Goal: Task Accomplishment & Management: Use online tool/utility

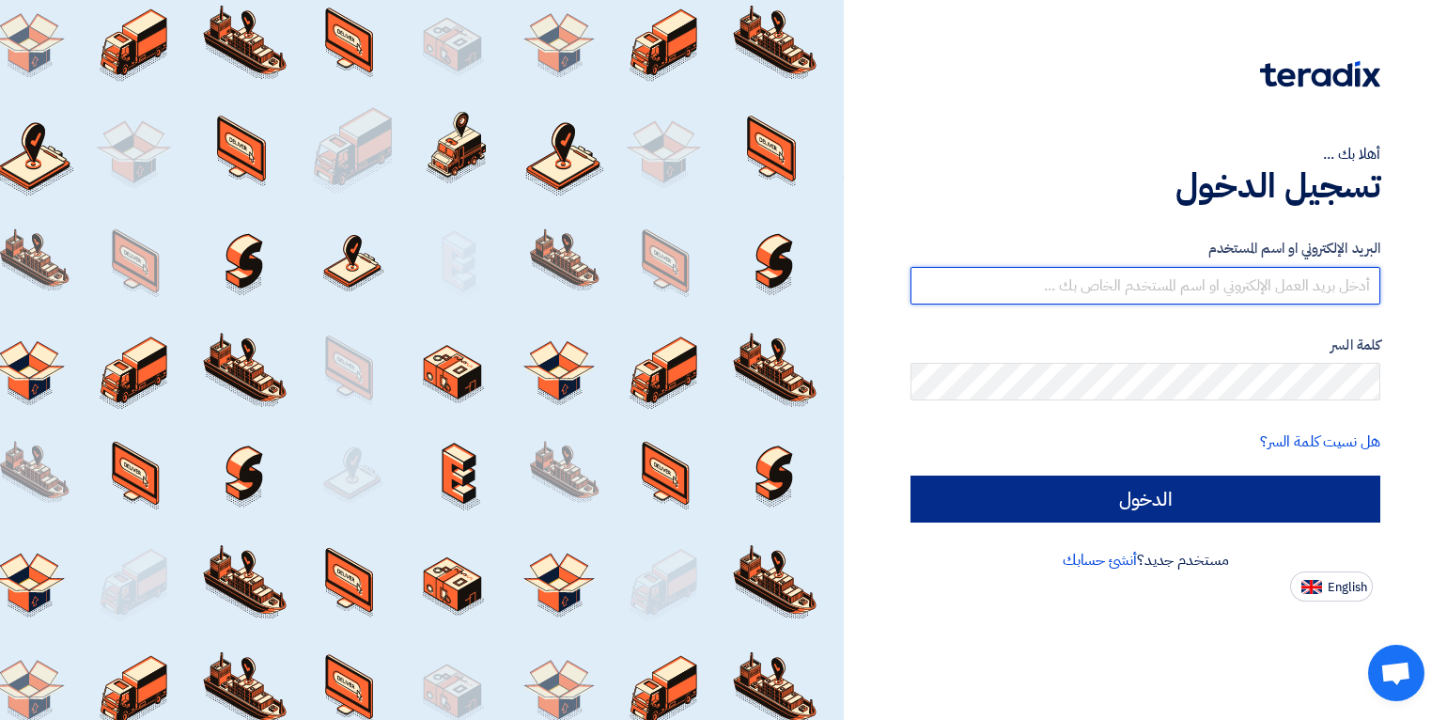
type input "[EMAIL_ADDRESS][DOMAIN_NAME]"
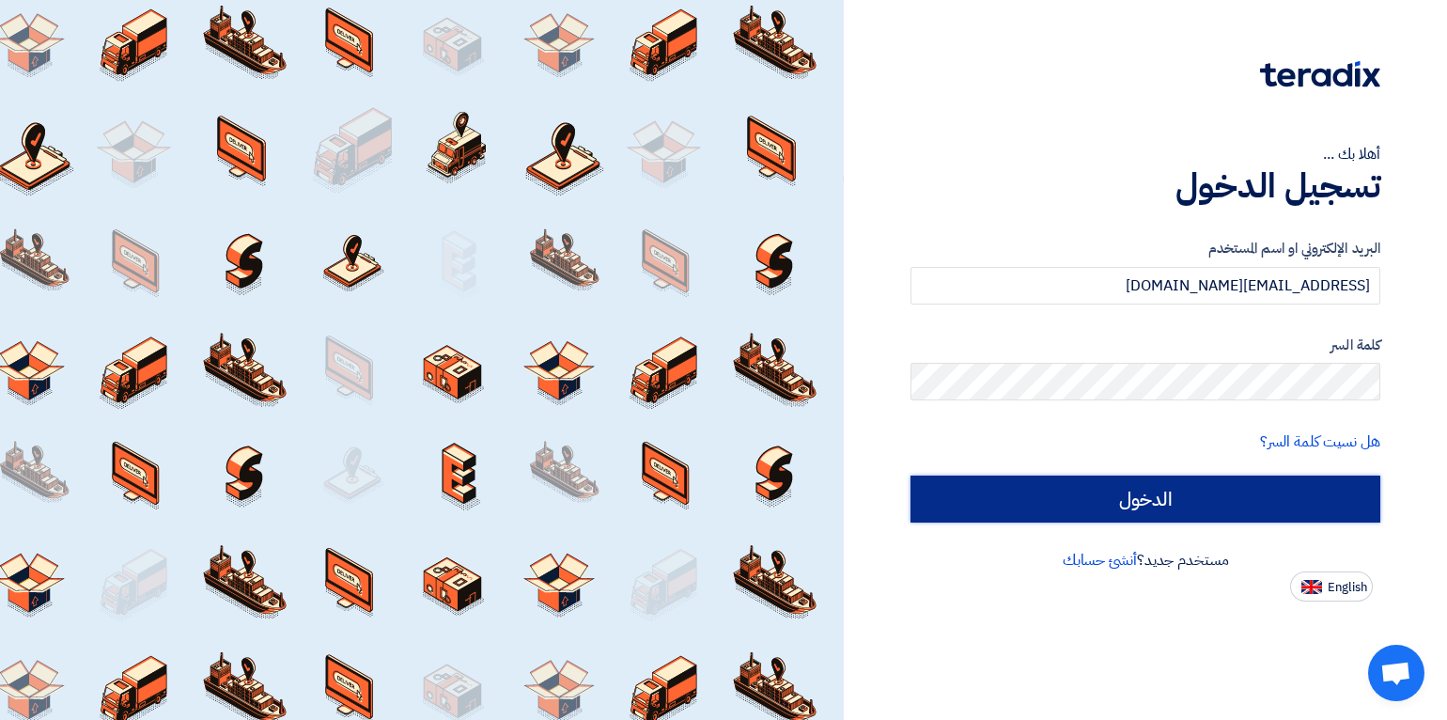
click at [992, 493] on input "الدخول" at bounding box center [1146, 499] width 470 height 47
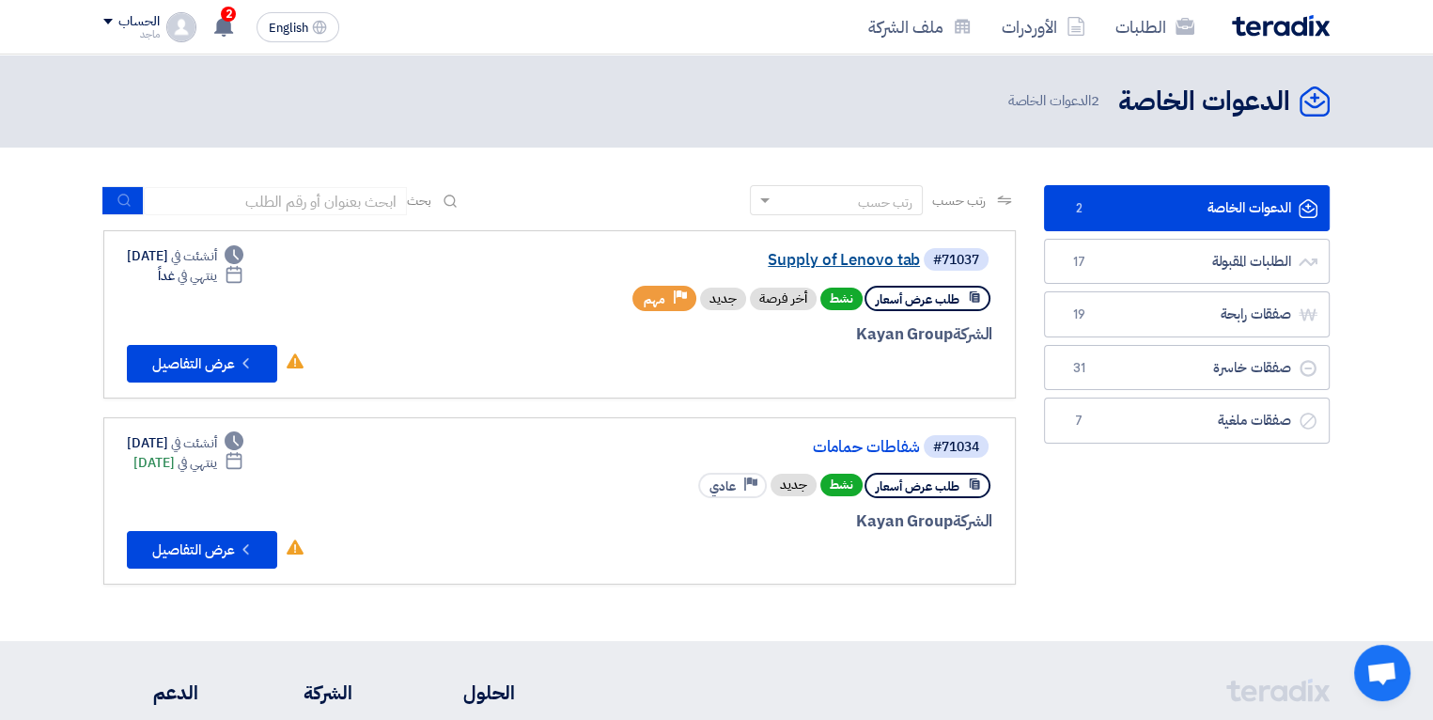
click at [877, 257] on link "Supply of Lenovo tab" at bounding box center [732, 260] width 376 height 17
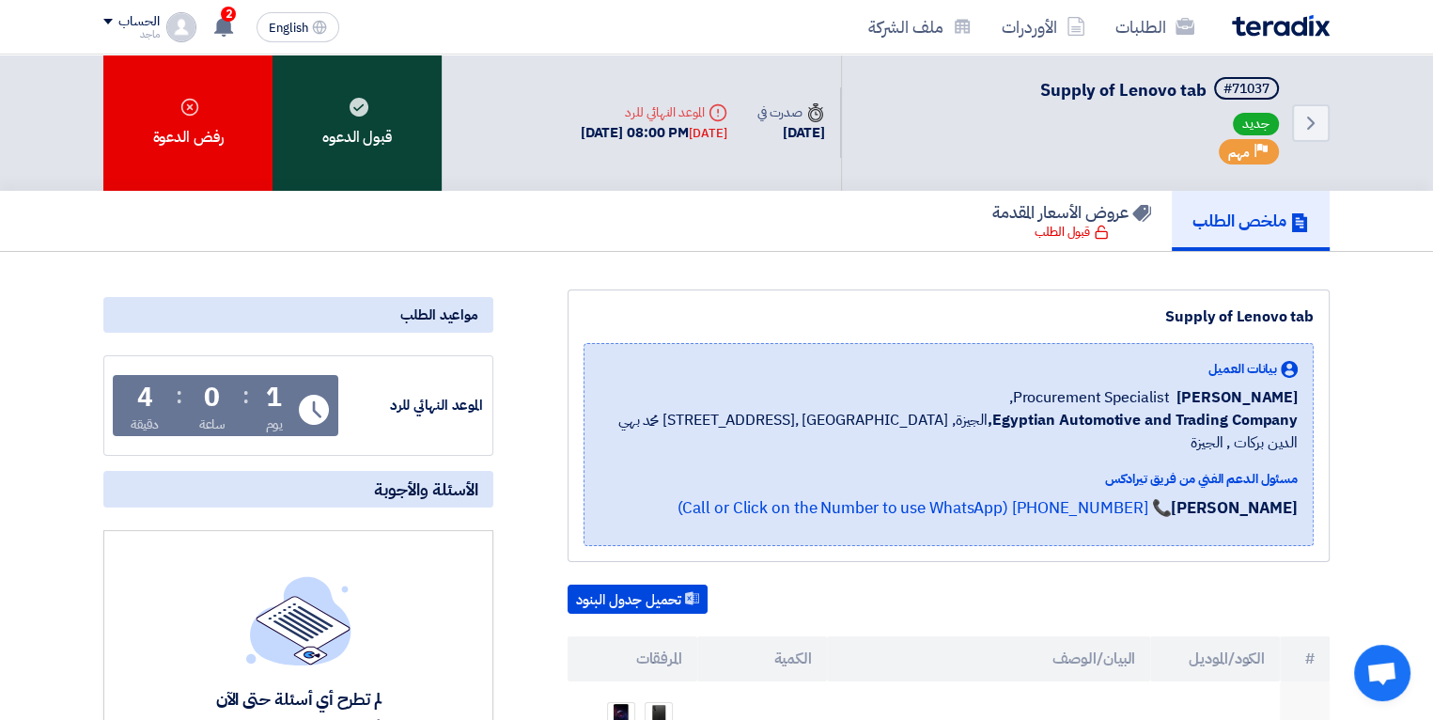
click at [413, 126] on div "قبول الدعوه" at bounding box center [357, 123] width 169 height 136
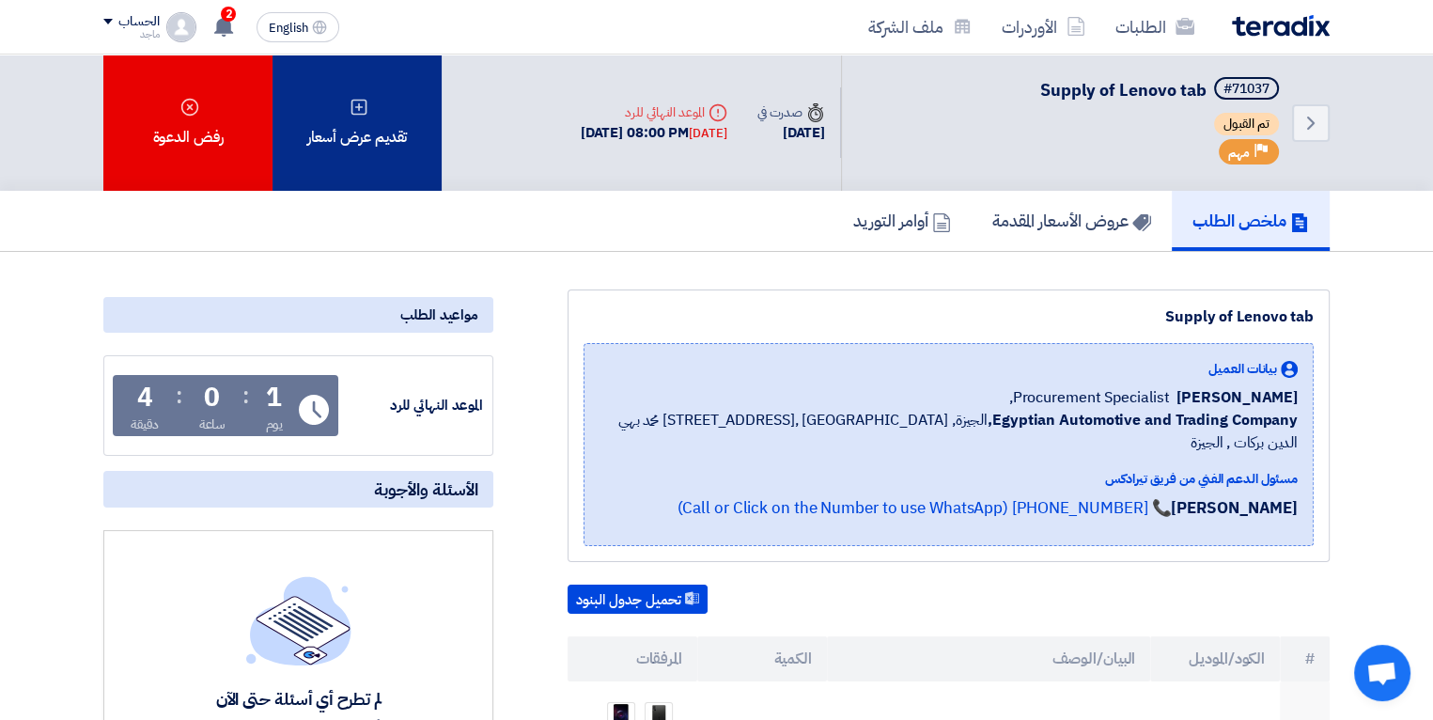
click at [421, 154] on div "تقديم عرض أسعار" at bounding box center [357, 123] width 169 height 136
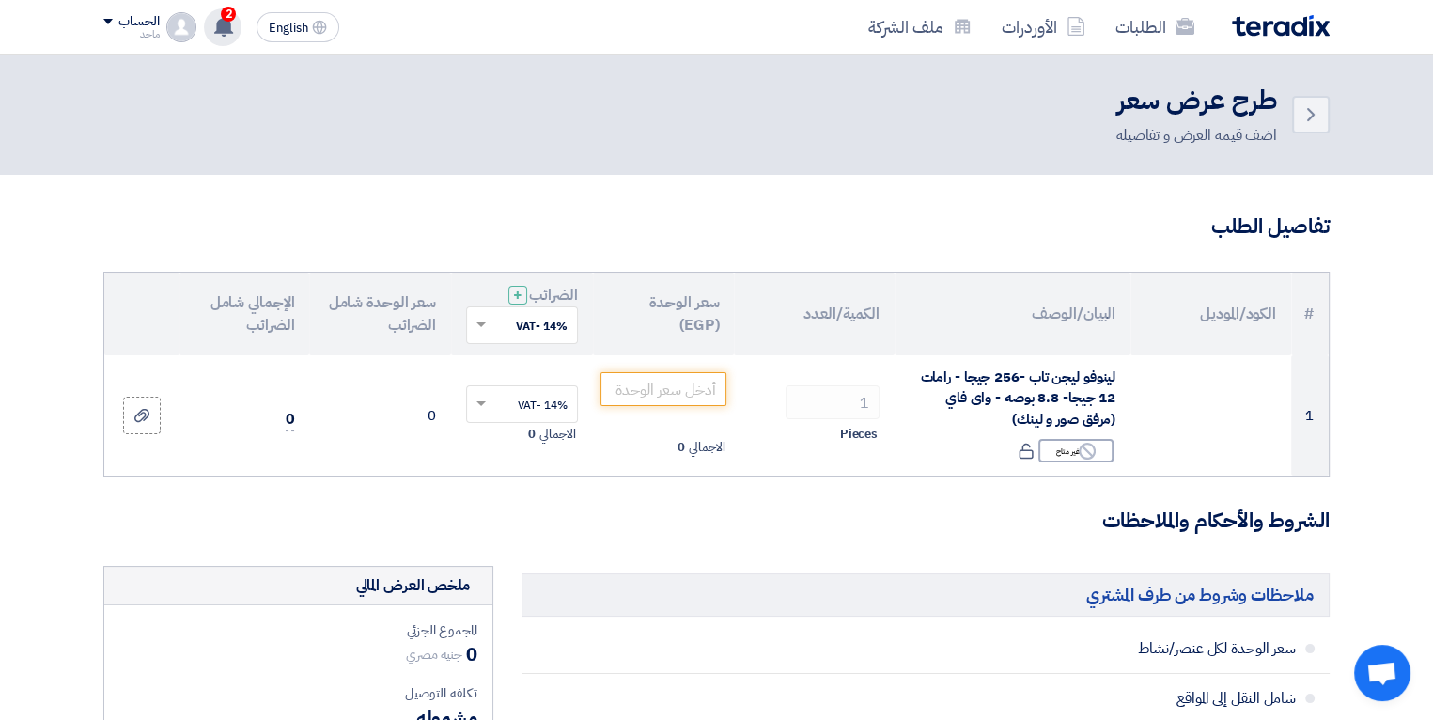
click at [229, 24] on use at bounding box center [223, 26] width 19 height 21
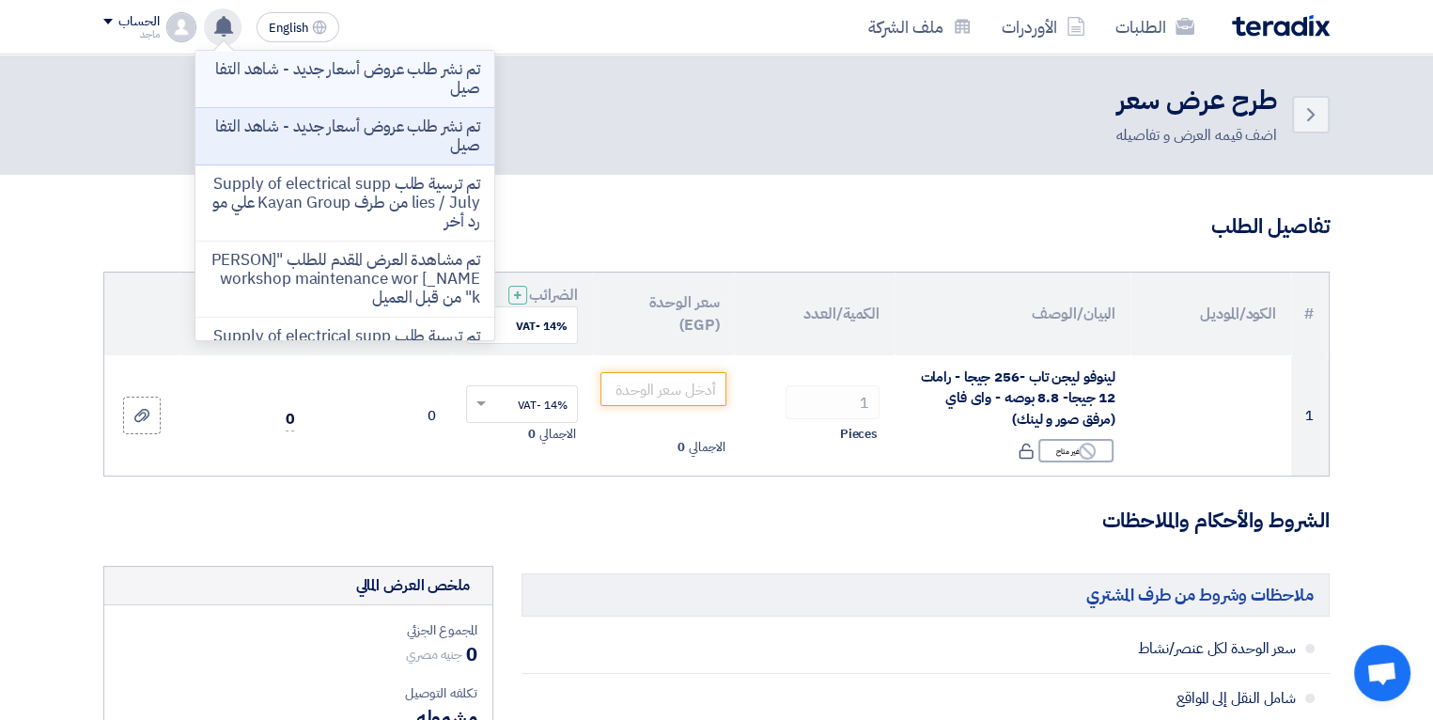
click at [313, 82] on p "تم نشر طلب عروض أسعار جديد - شاهد التفاصيل" at bounding box center [345, 79] width 269 height 38
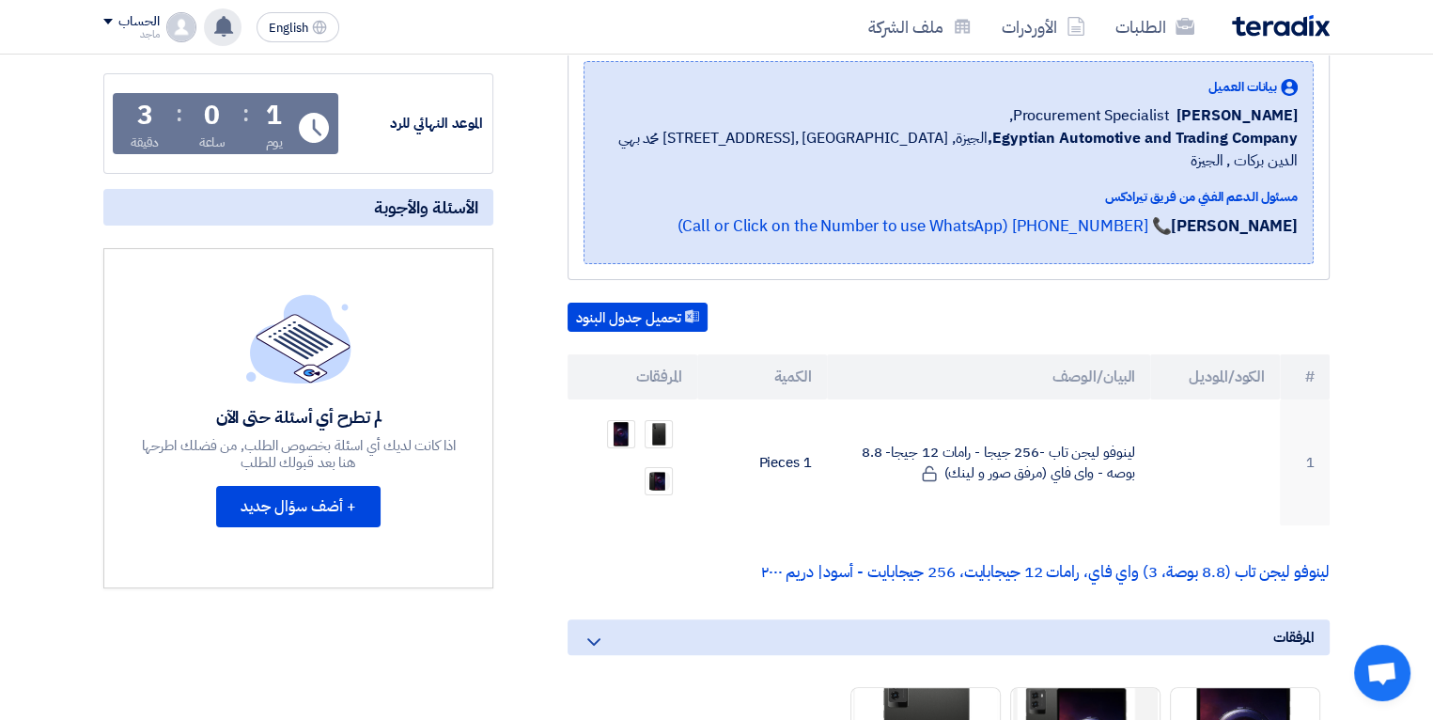
scroll to position [309, 0]
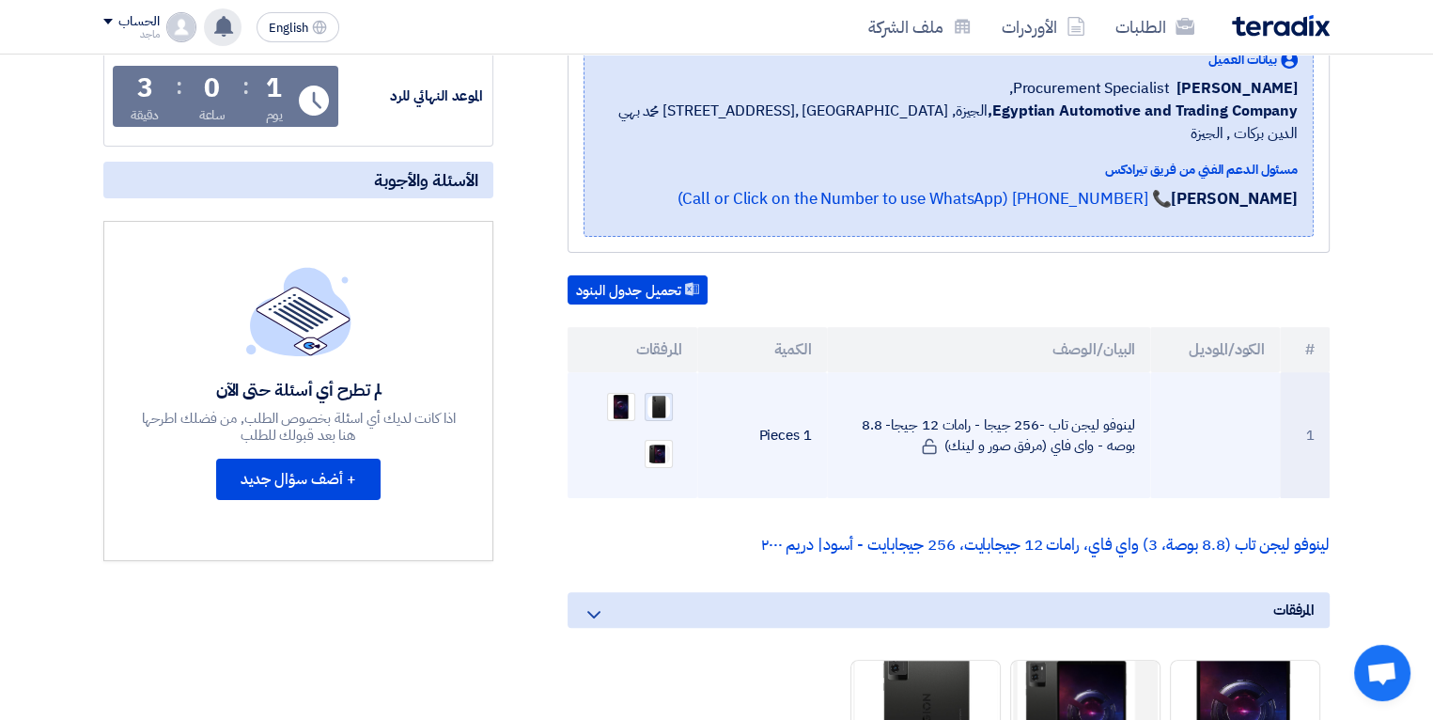
click at [659, 394] on img at bounding box center [659, 406] width 26 height 25
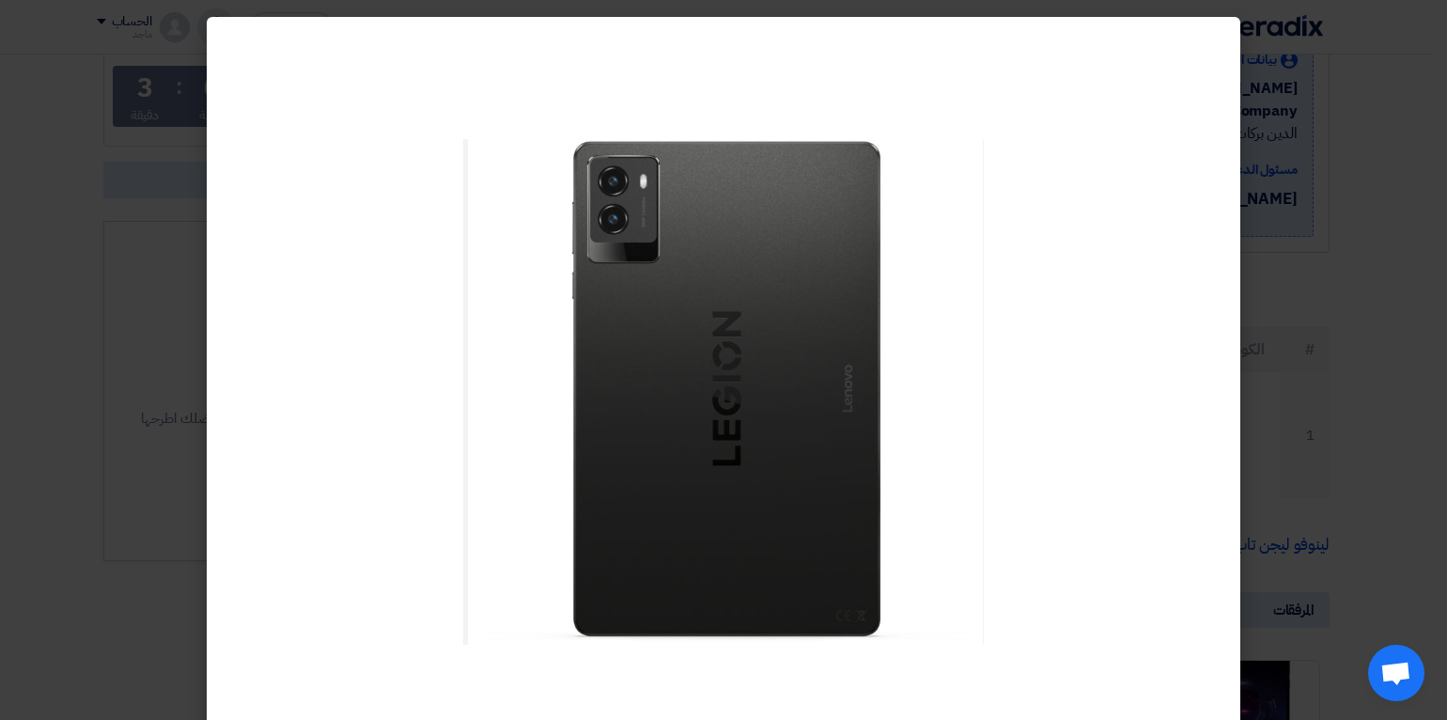
click at [114, 202] on modal-container at bounding box center [723, 360] width 1447 height 720
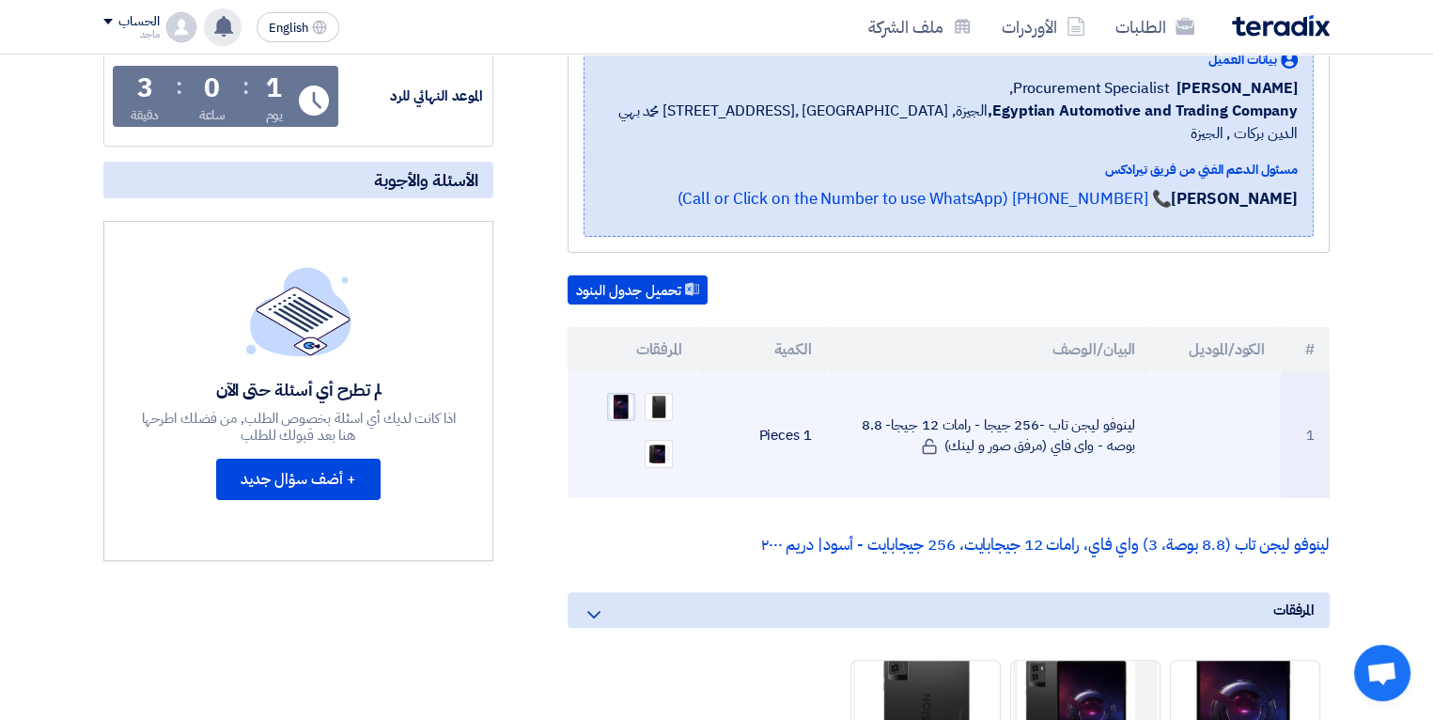
click at [616, 393] on img at bounding box center [621, 406] width 26 height 27
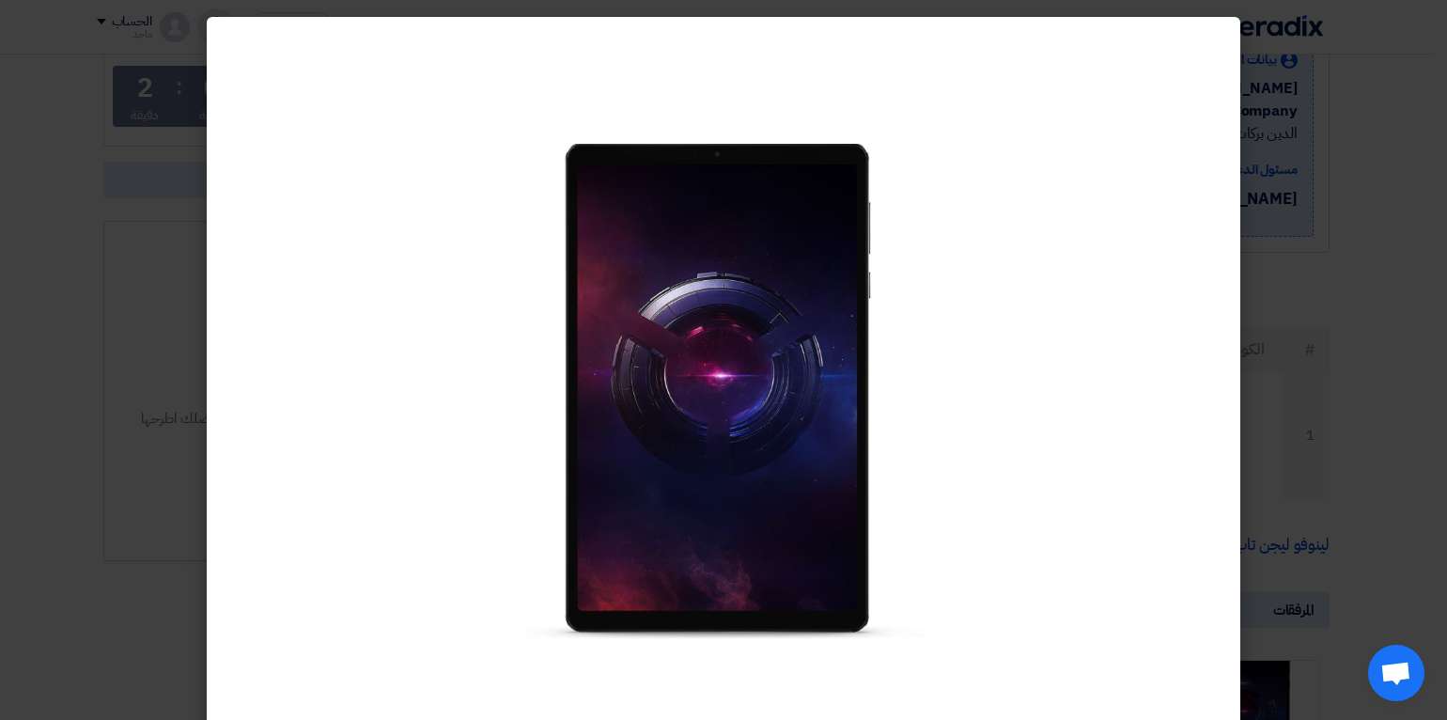
click at [105, 347] on modal-container at bounding box center [723, 360] width 1447 height 720
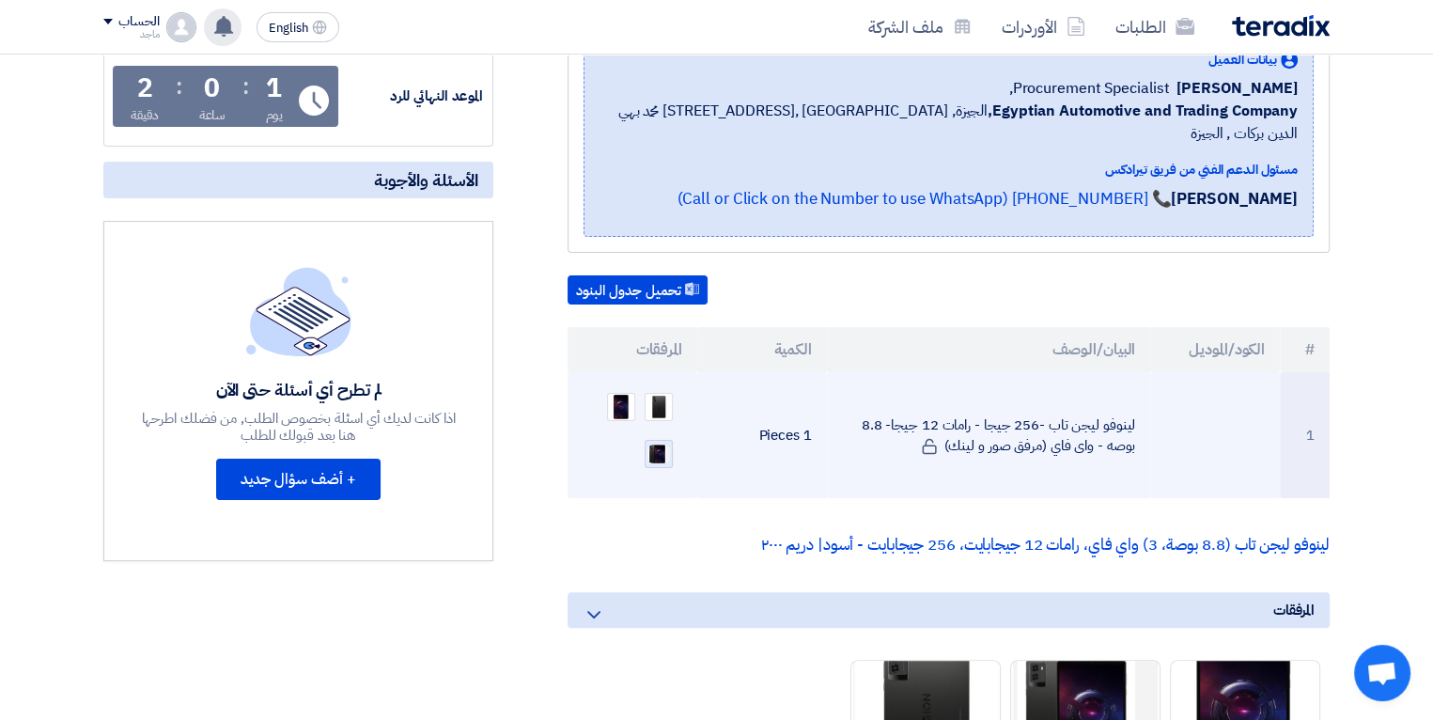
click at [658, 443] on img at bounding box center [659, 454] width 26 height 22
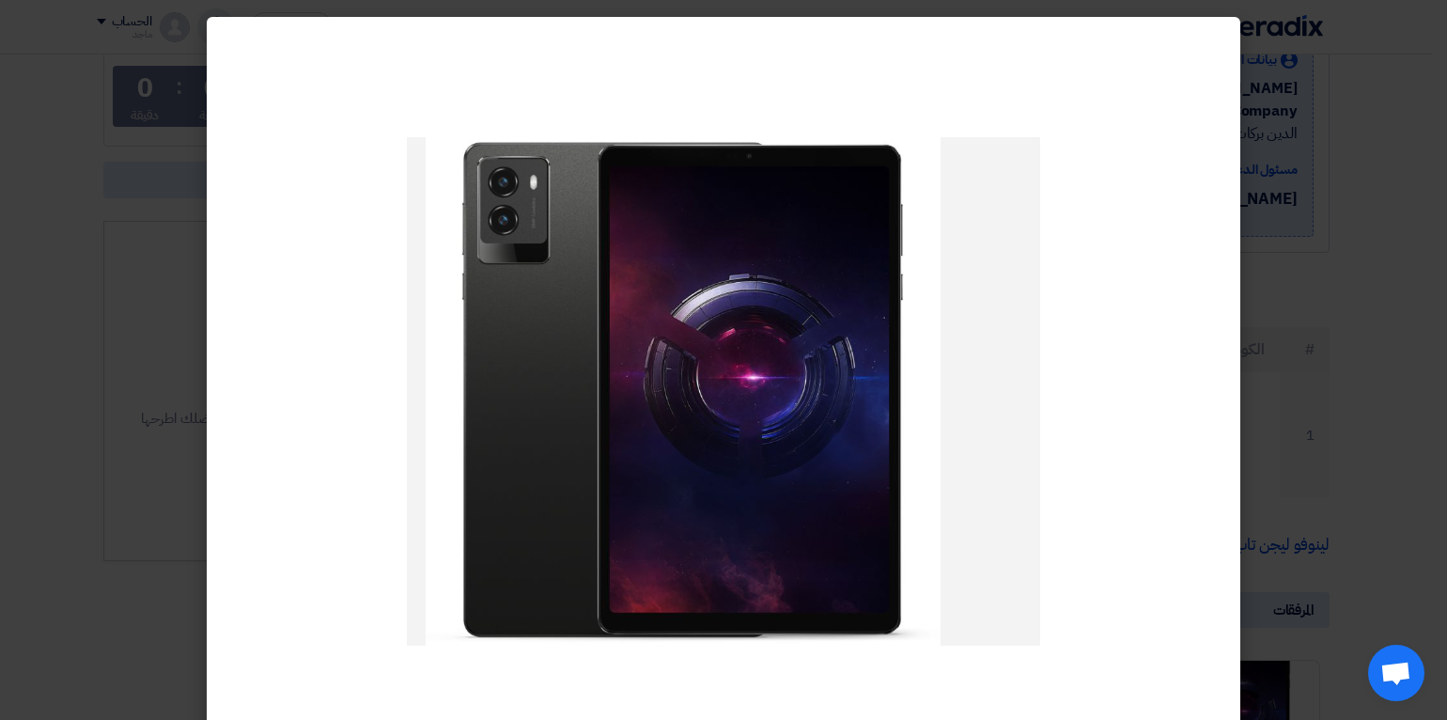
click at [36, 502] on modal-container at bounding box center [723, 360] width 1447 height 720
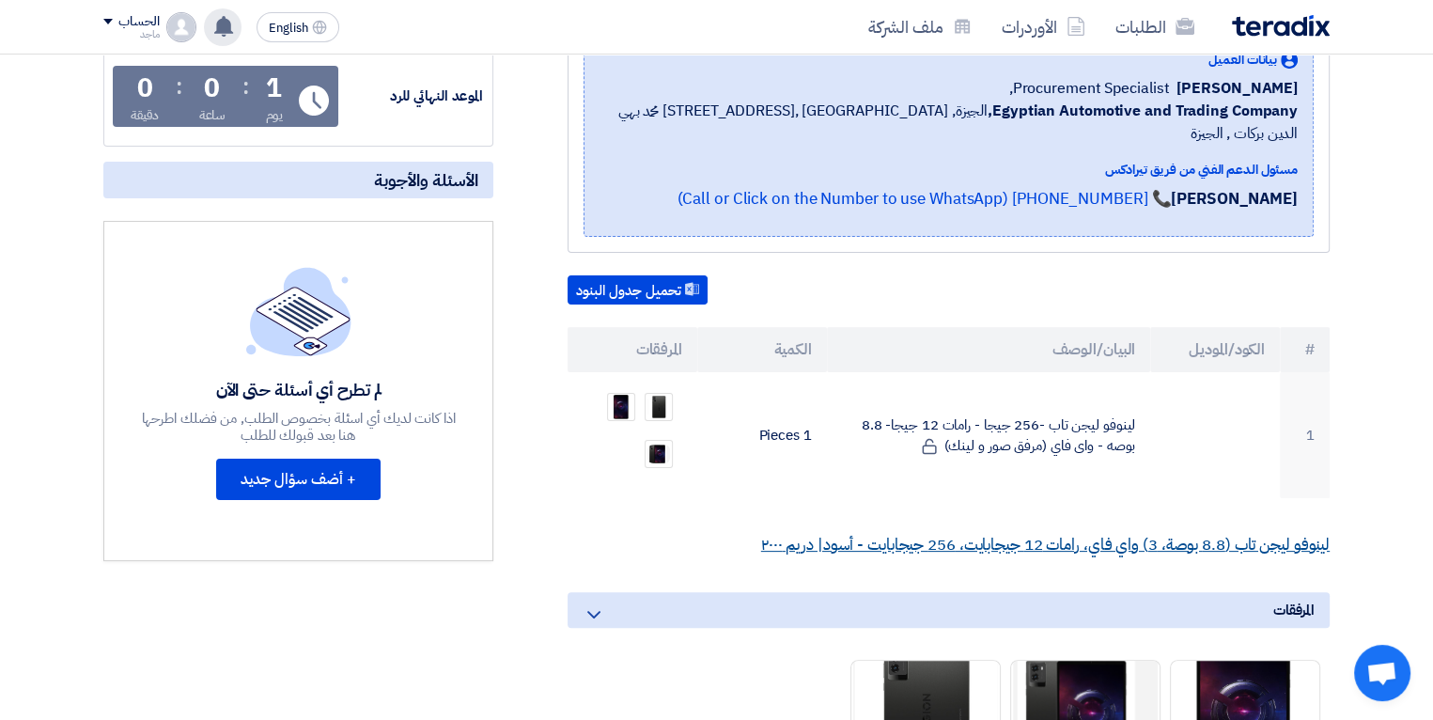
click at [959, 533] on link "لينوفو ليجن تاب (8.8 بوصة، 3) واي فاي، رامات 12 جيجابايت، 256 جيجابايت - أسود| …" at bounding box center [1045, 544] width 569 height 23
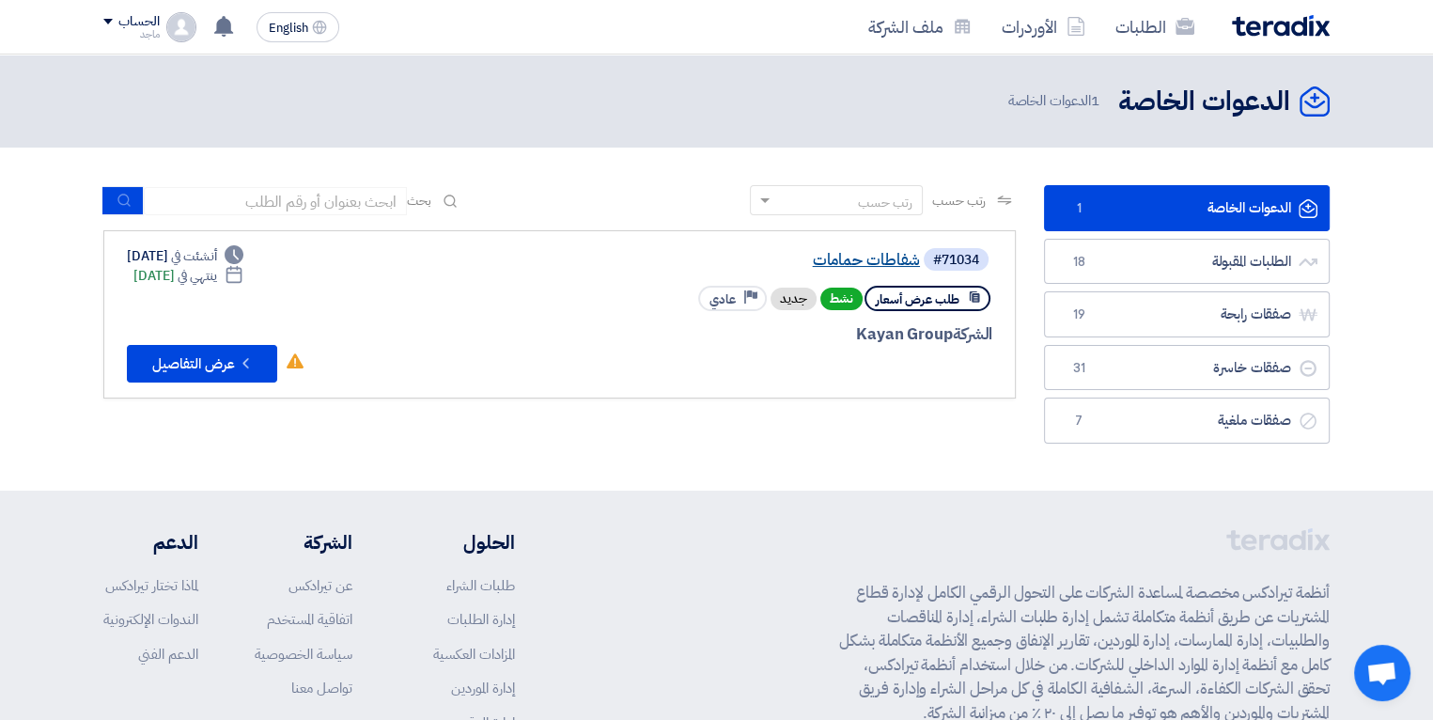
click at [853, 260] on link "شفاطات حمامات" at bounding box center [732, 260] width 376 height 17
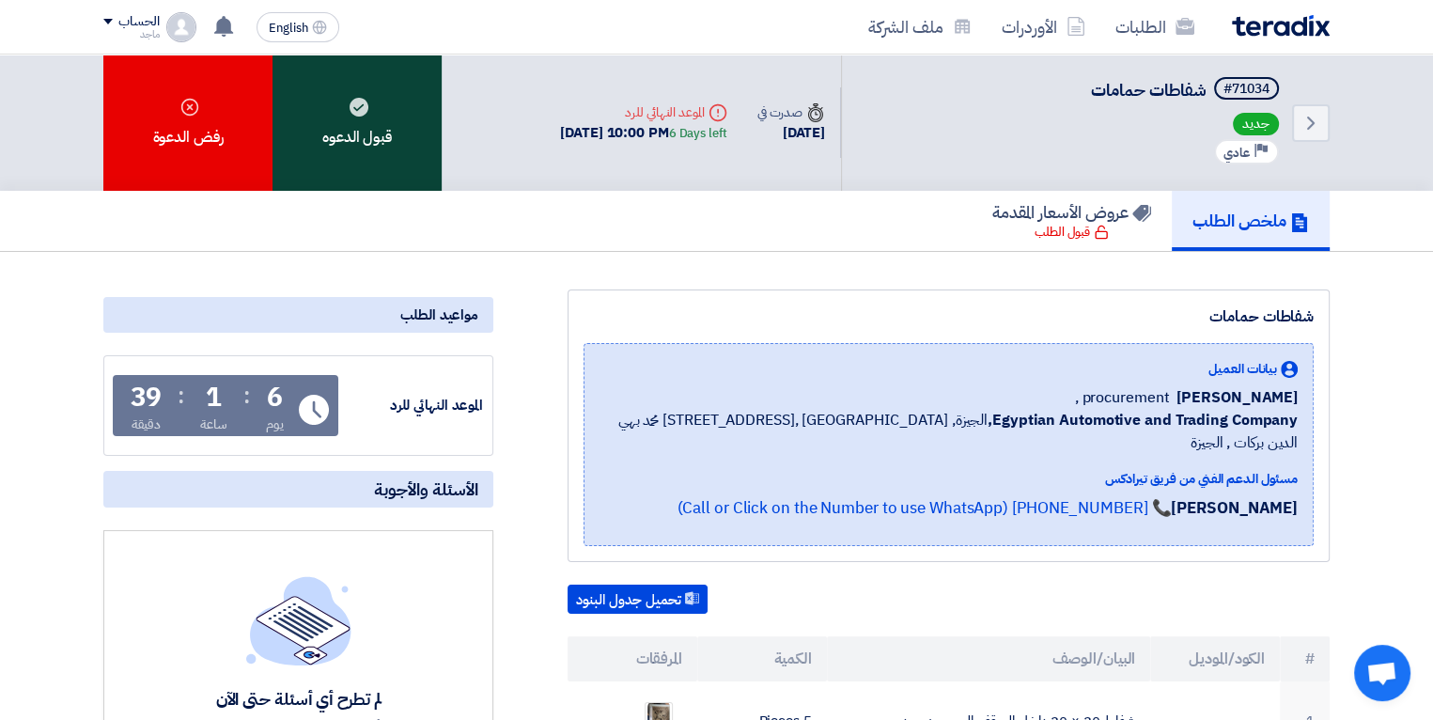
click at [368, 125] on div "قبول الدعوه" at bounding box center [357, 123] width 169 height 136
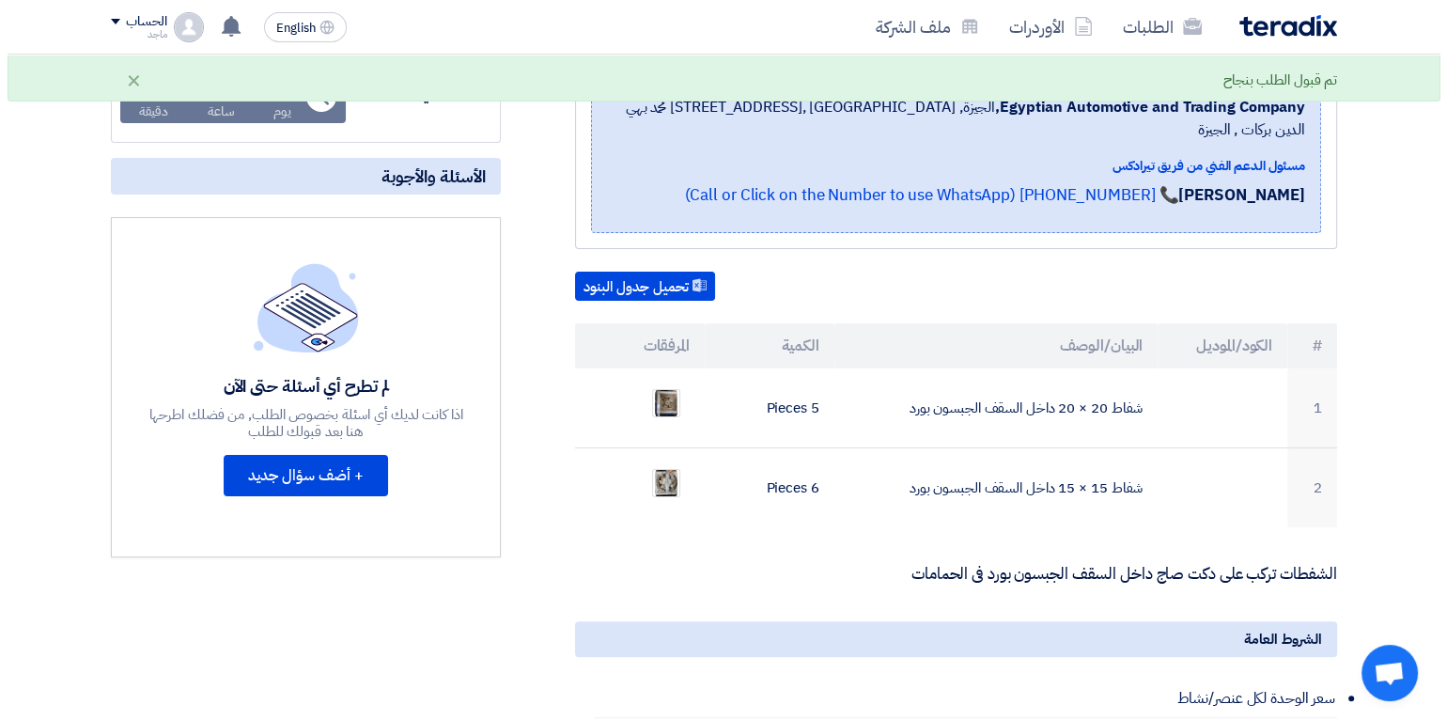
scroll to position [320, 0]
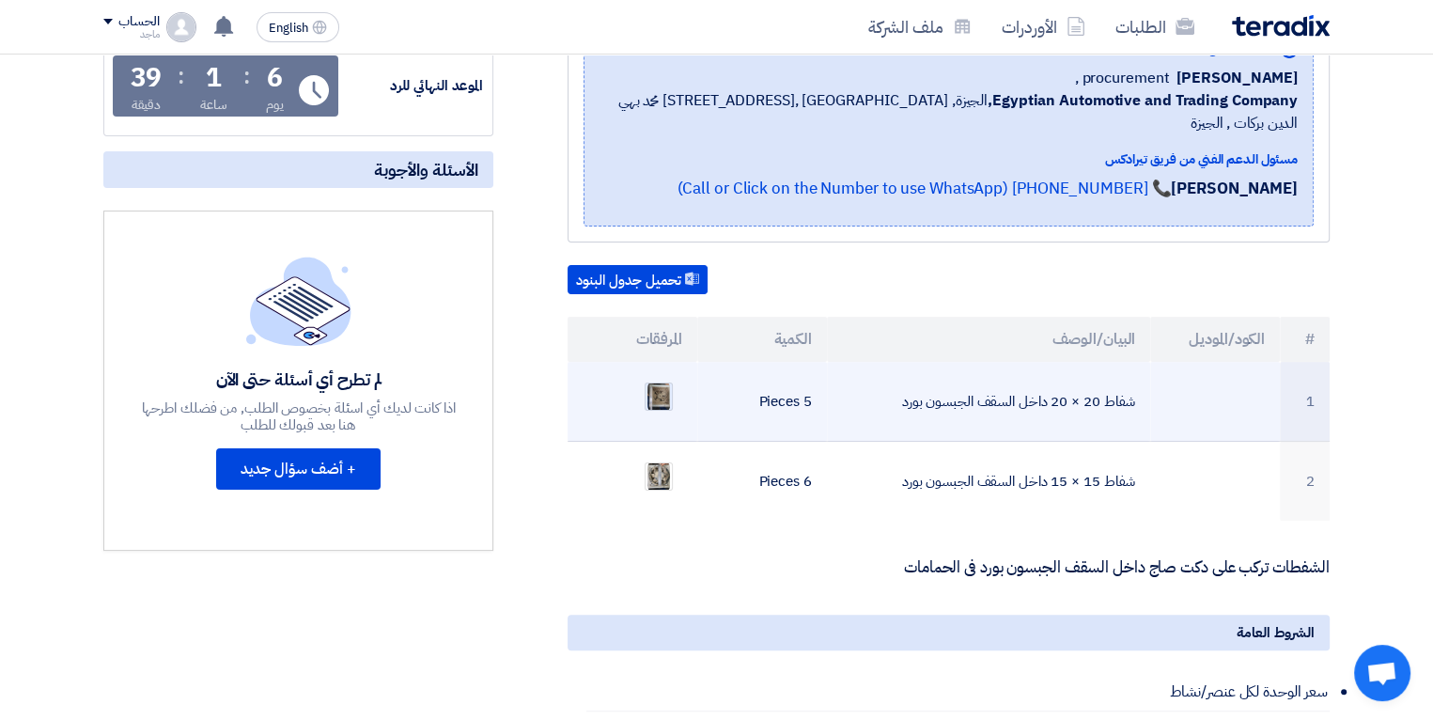
click at [662, 380] on img at bounding box center [659, 397] width 26 height 34
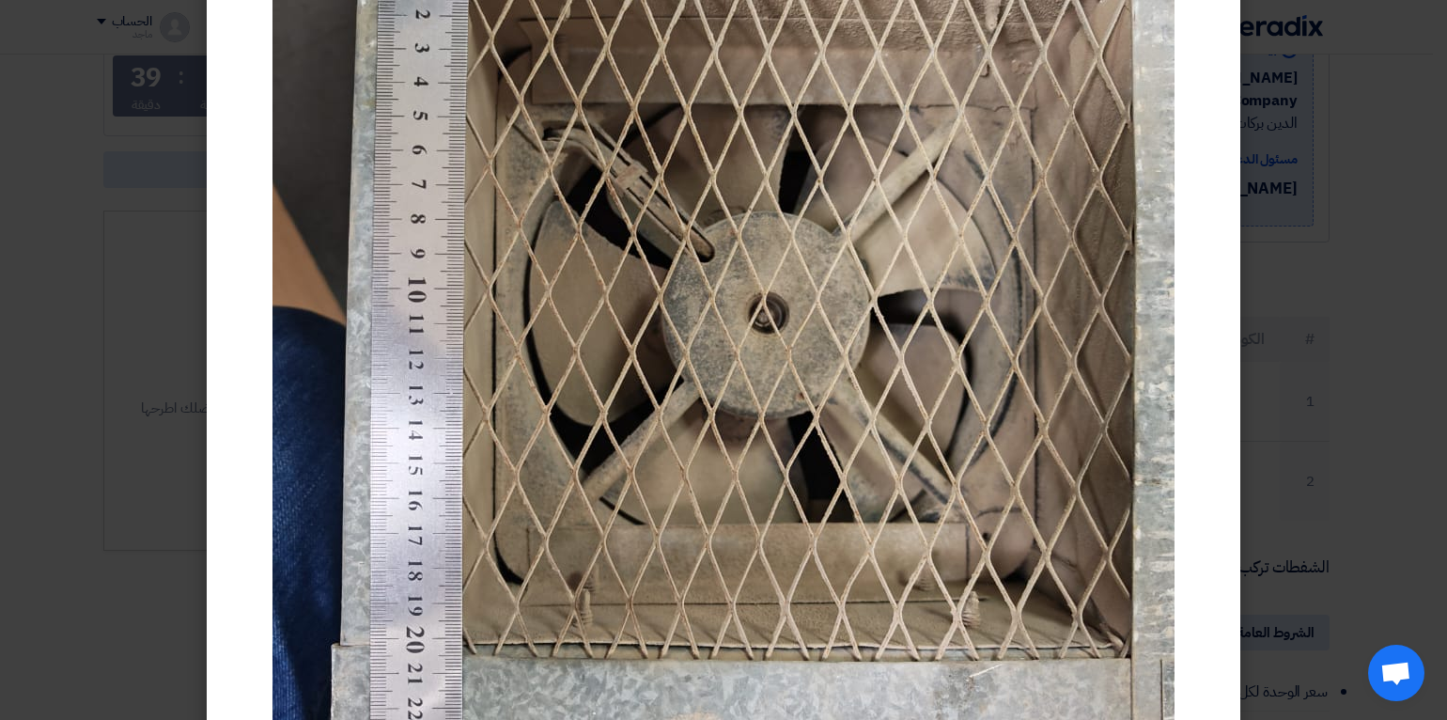
scroll to position [286, 0]
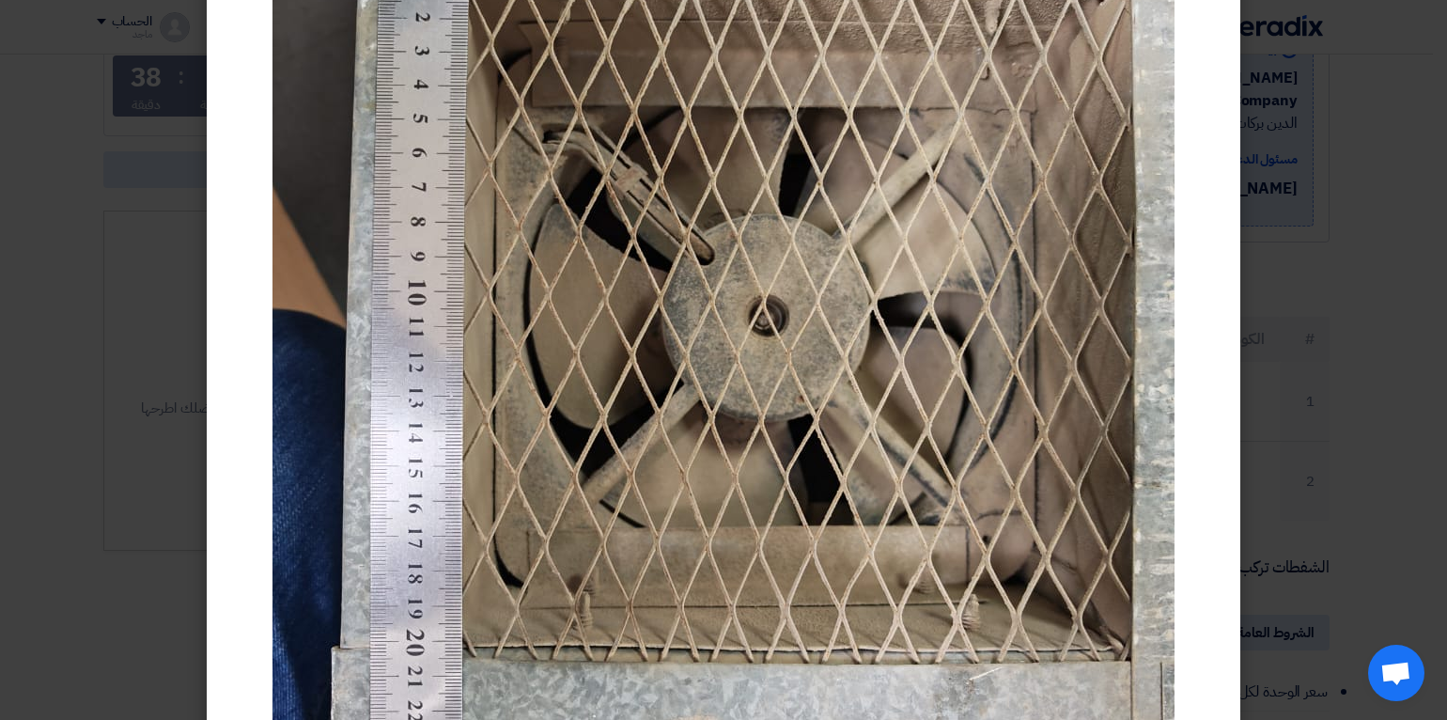
click at [136, 381] on modal-container at bounding box center [723, 360] width 1447 height 720
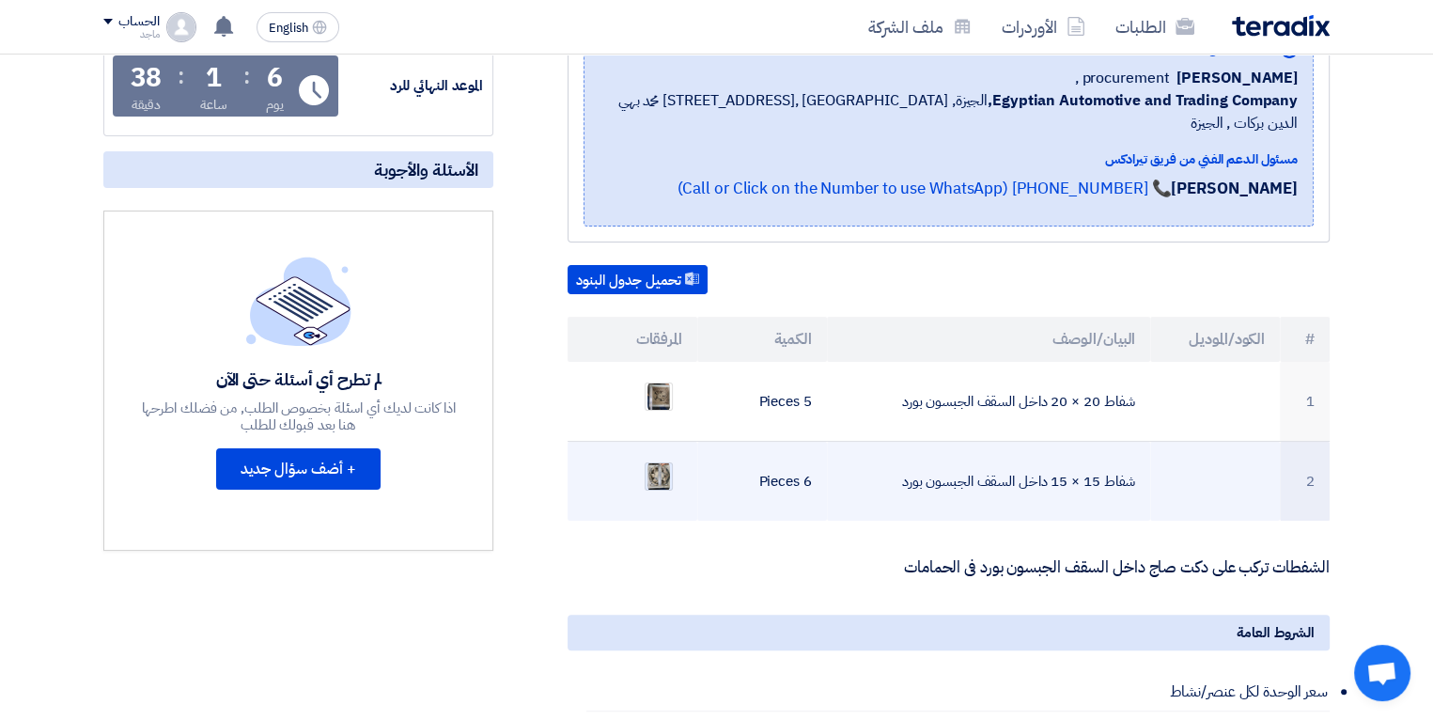
click at [650, 460] on img at bounding box center [659, 477] width 26 height 34
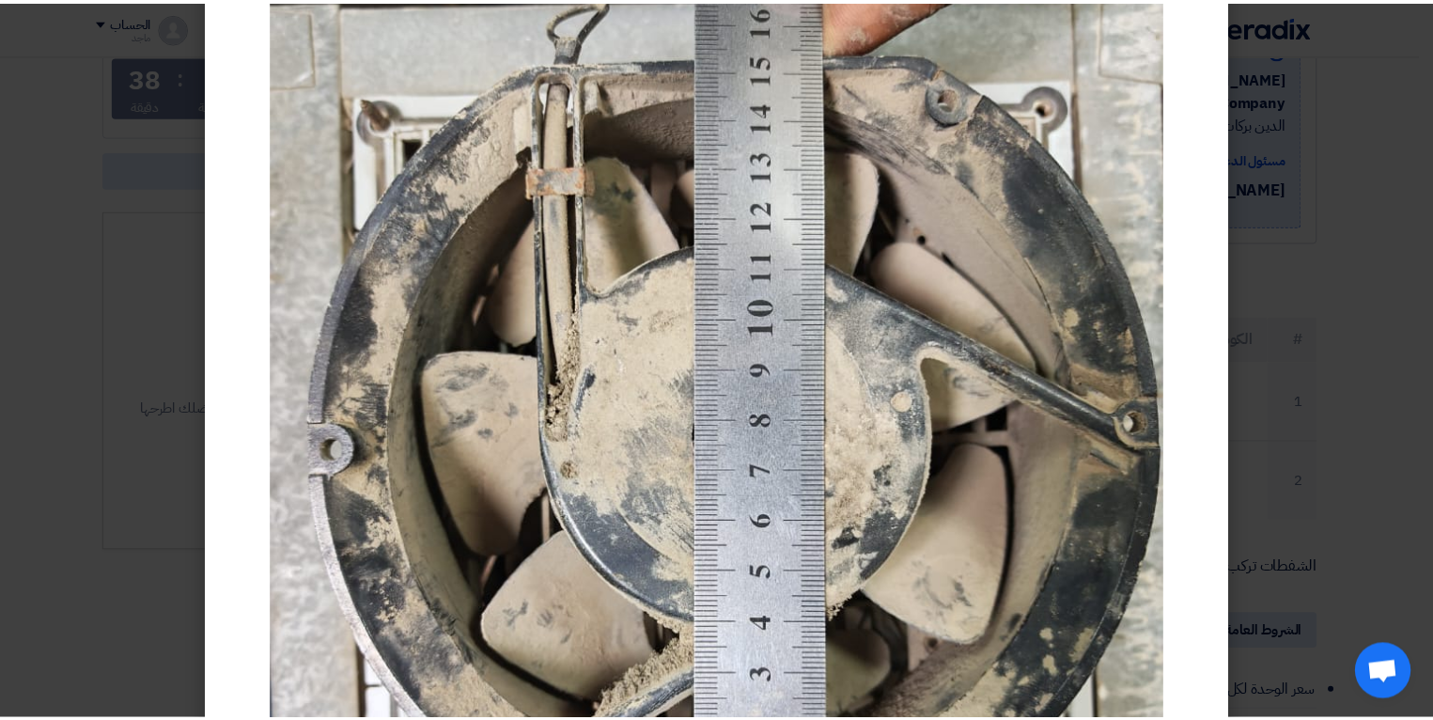
scroll to position [166, 0]
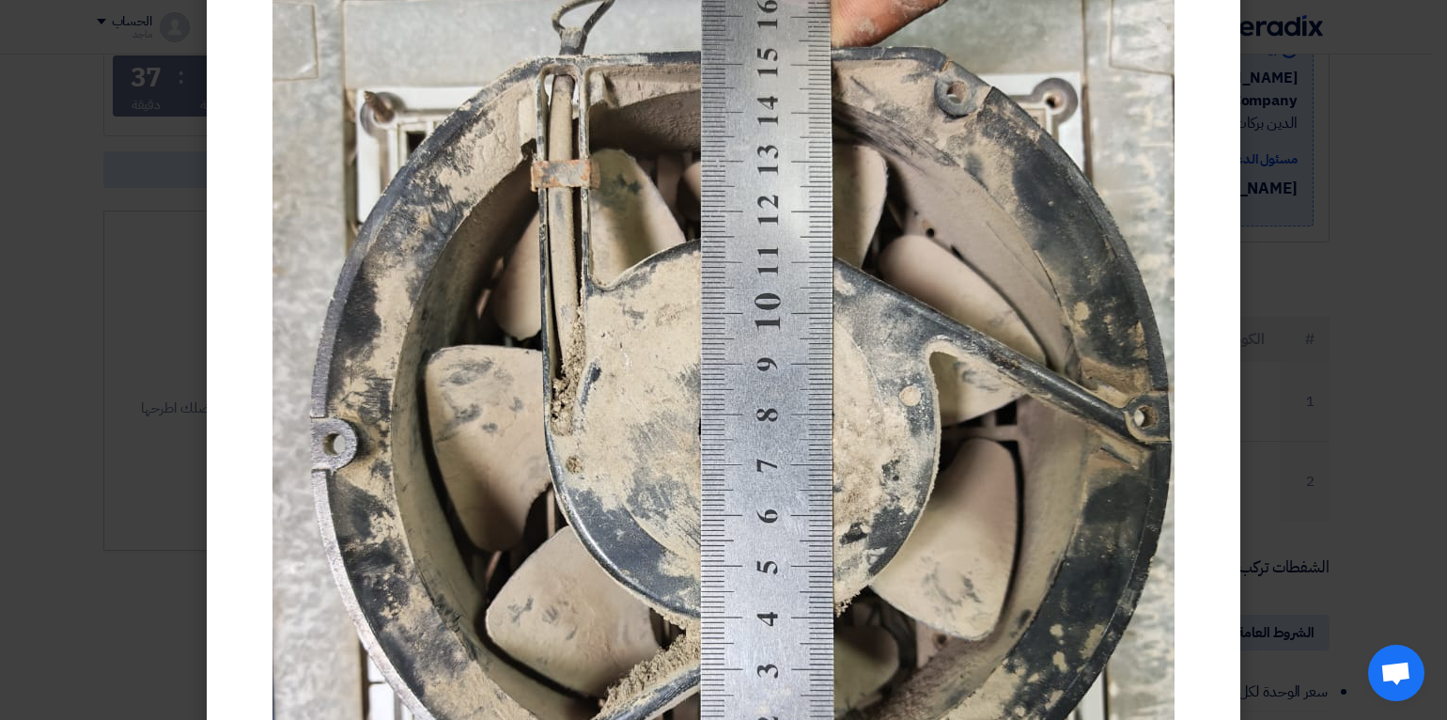
click at [100, 235] on modal-container at bounding box center [723, 360] width 1447 height 720
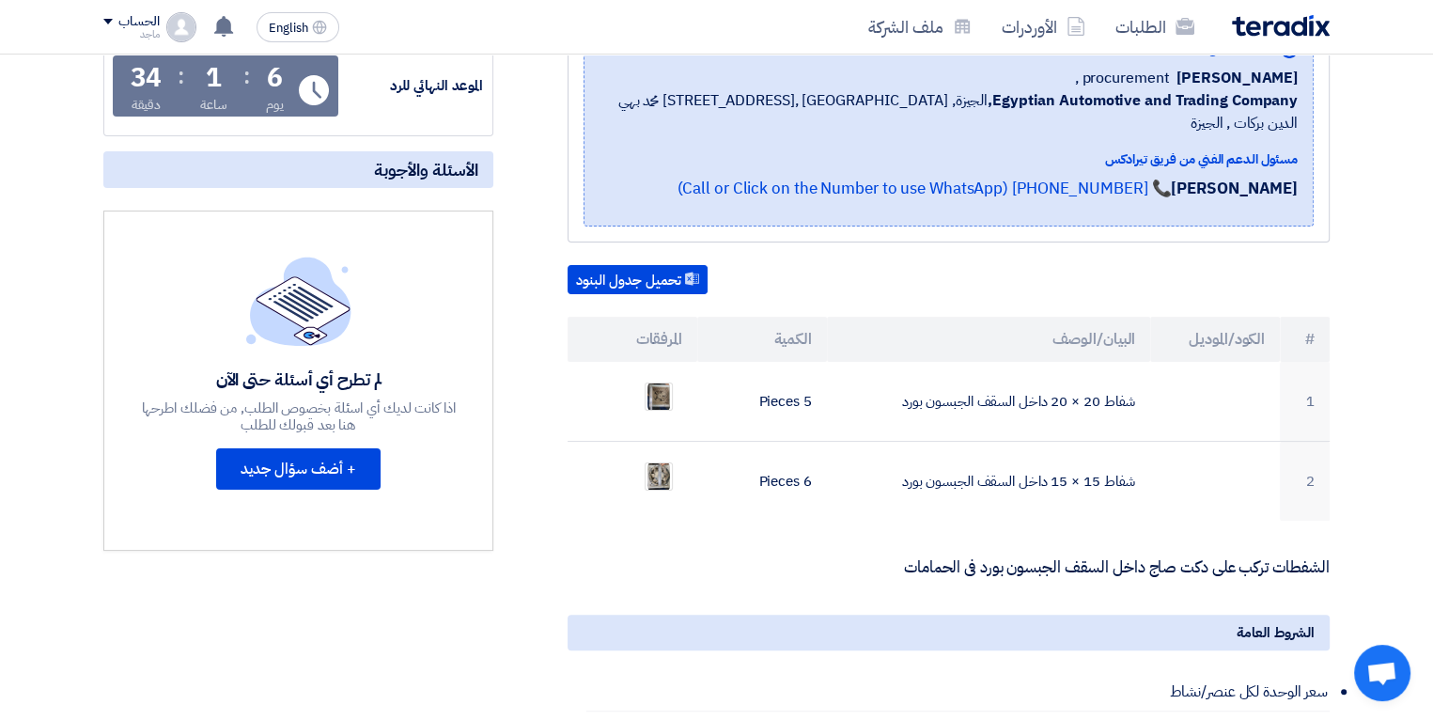
scroll to position [0, 0]
